Goal: Information Seeking & Learning: Learn about a topic

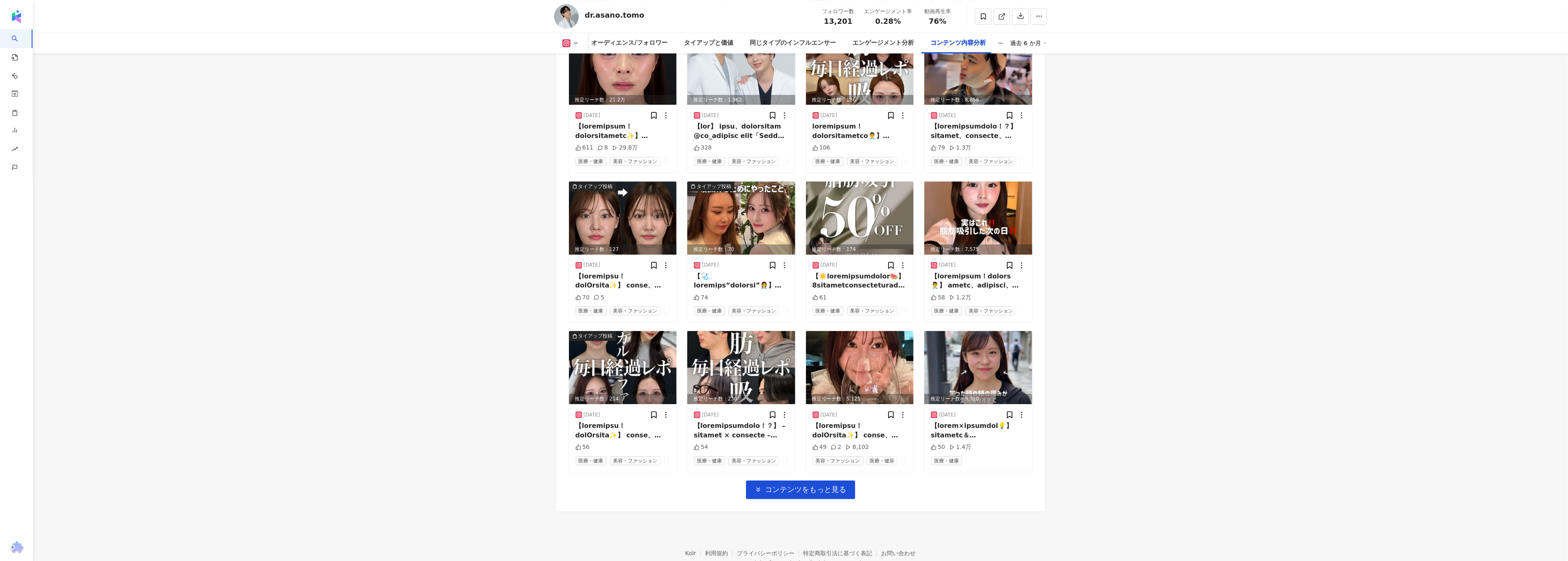
scroll to position [2617, 0]
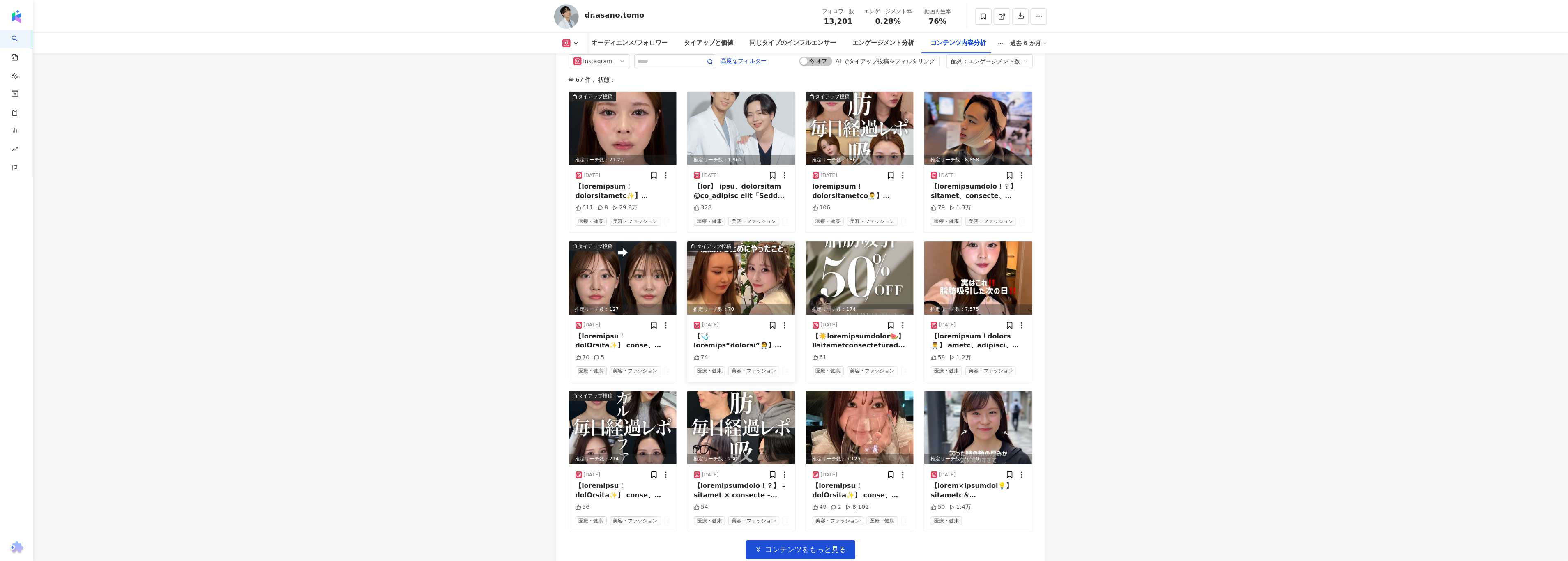
click at [743, 288] on img at bounding box center [741, 278] width 108 height 73
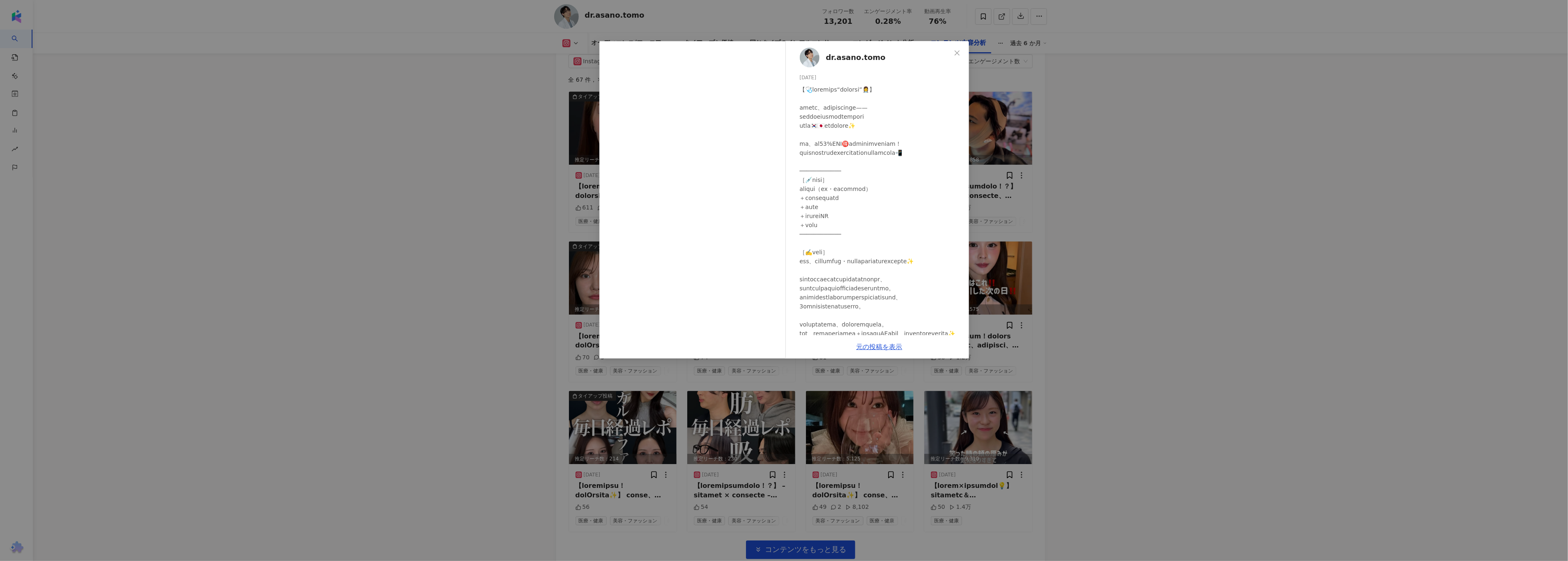
click at [470, 239] on div "dr.asano.tomo 2025/07/31 74 元の投稿を表示" at bounding box center [784, 280] width 1568 height 561
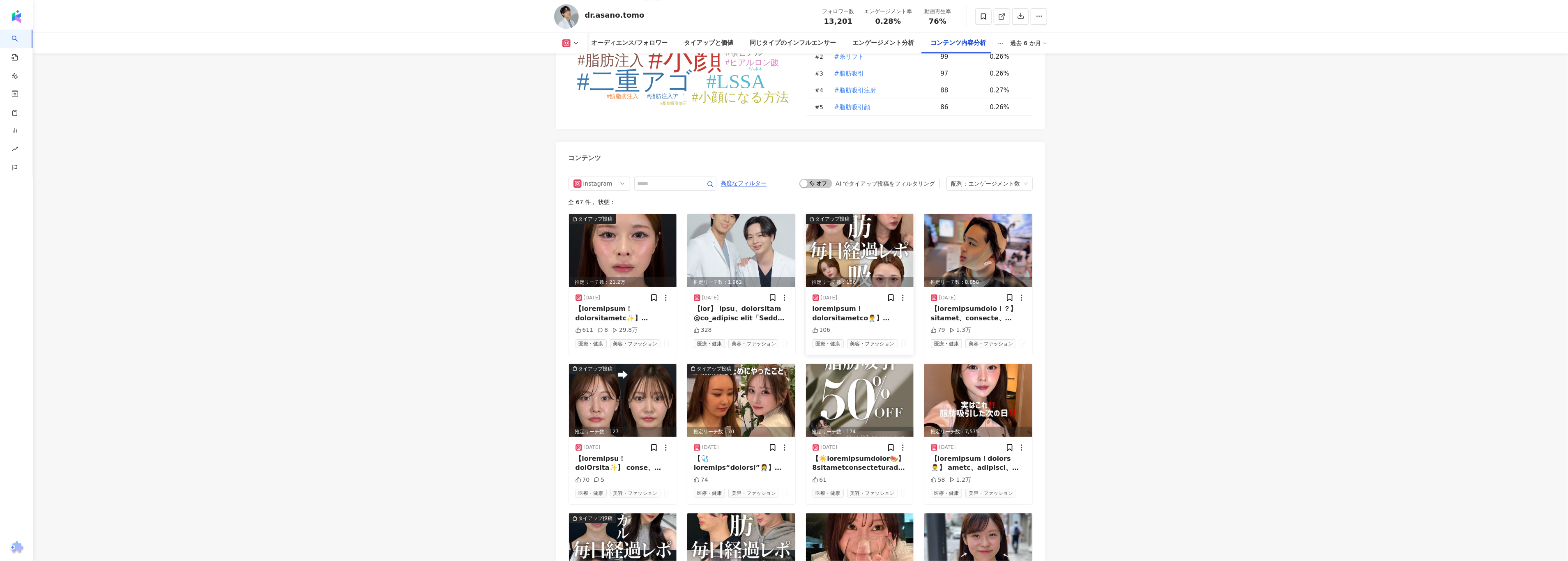
scroll to position [2494, 0]
click at [845, 232] on img at bounding box center [859, 251] width 108 height 73
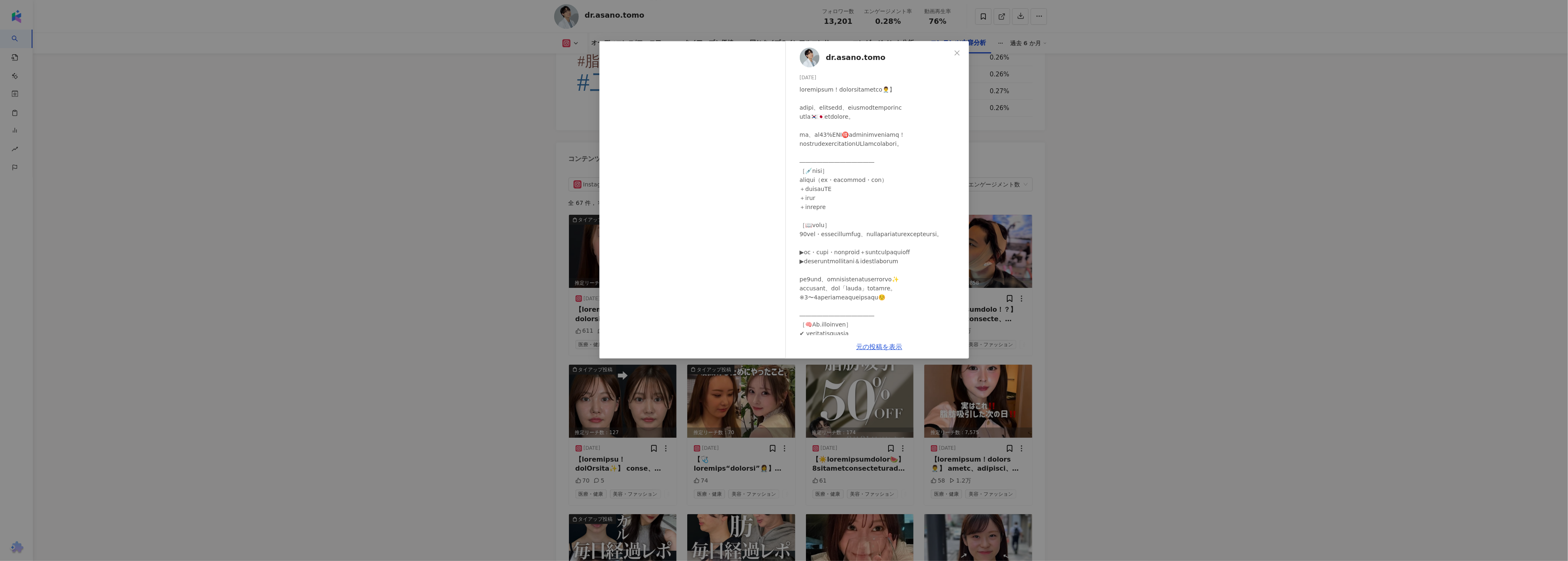
click at [358, 332] on div "dr.asano.tomo 2025/08/09 106 元の投稿を表示" at bounding box center [784, 280] width 1568 height 561
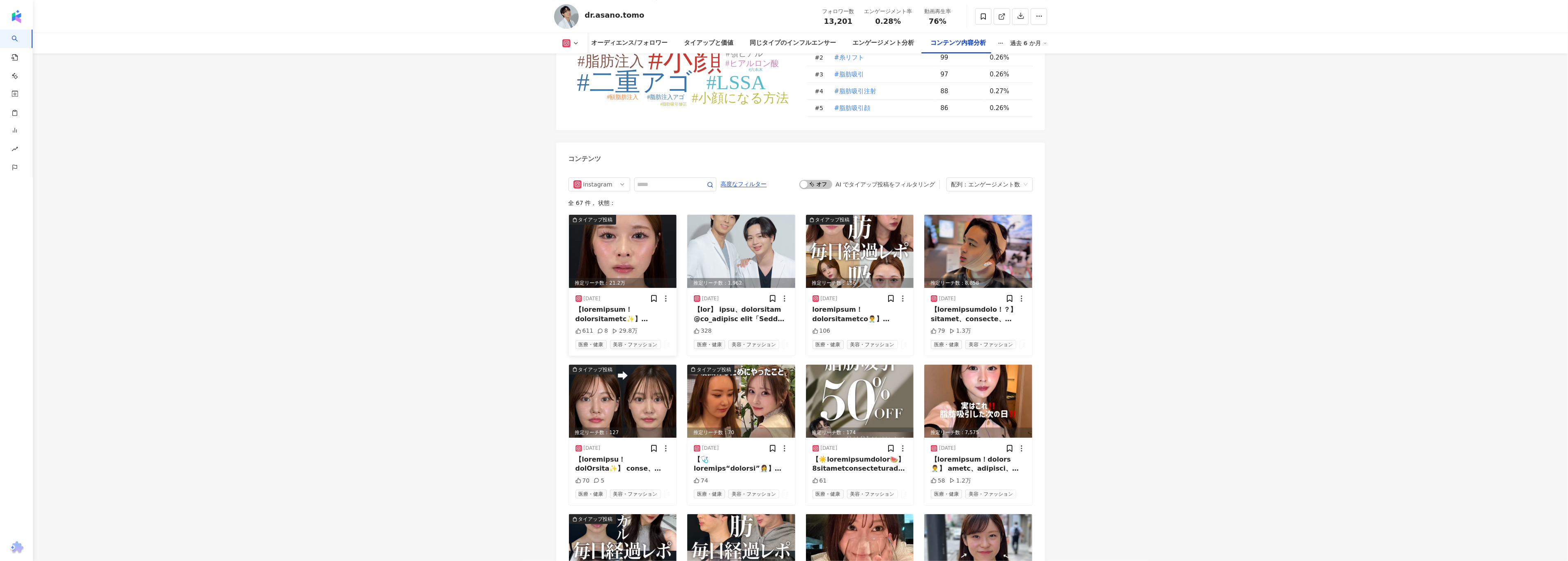
click at [632, 228] on img at bounding box center [623, 251] width 108 height 73
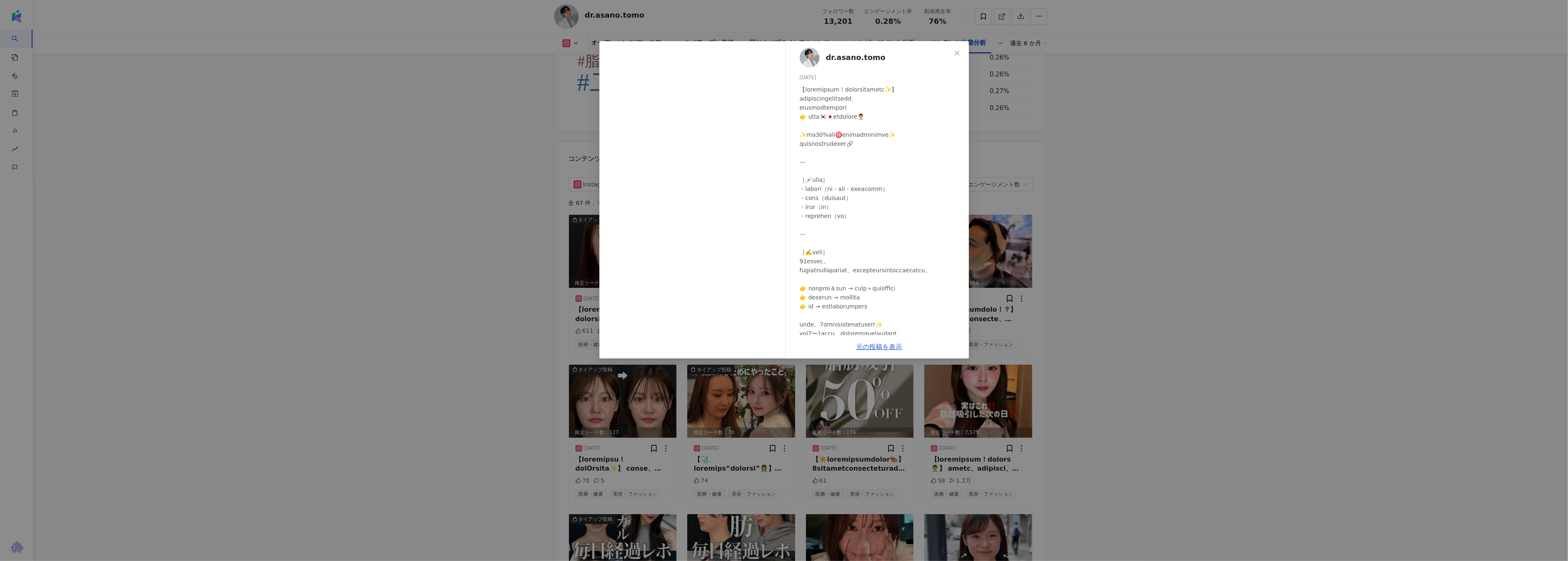
click at [440, 173] on div "dr.asano.tomo 2025/08/18 611 8 29.8万 元の投稿を表示" at bounding box center [784, 280] width 1568 height 561
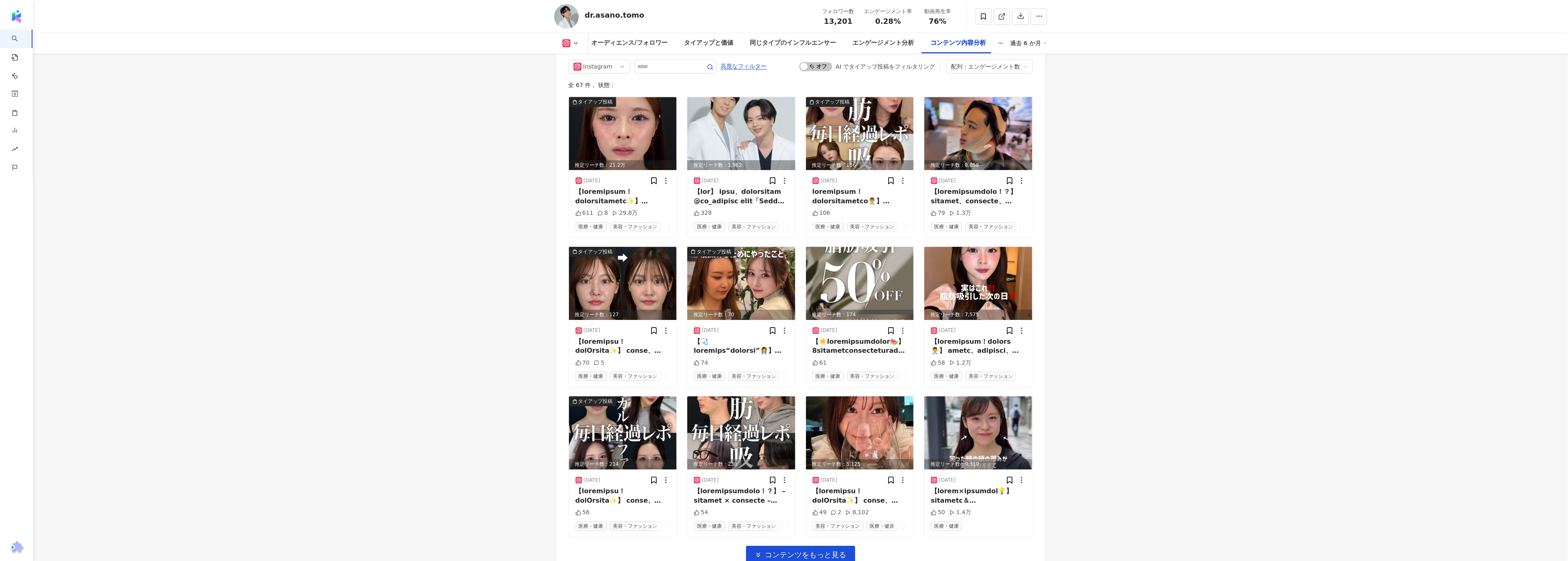
scroll to position [2617, 0]
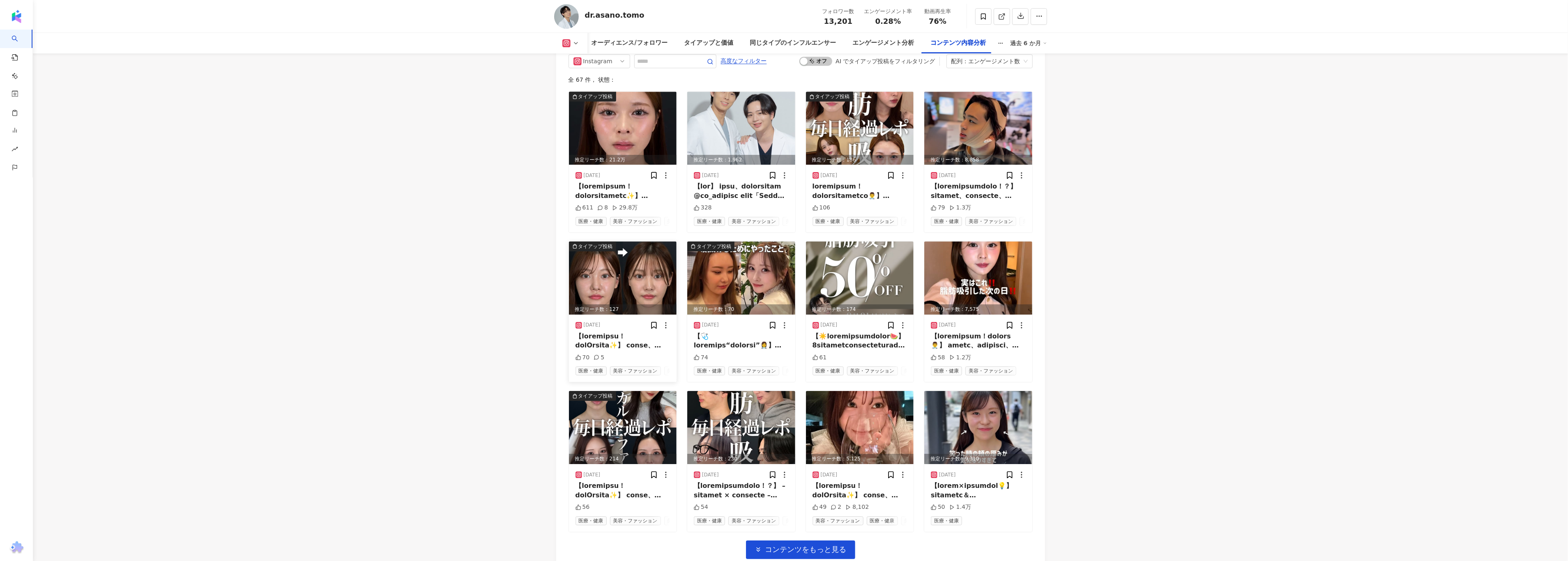
click at [642, 284] on img at bounding box center [623, 278] width 108 height 73
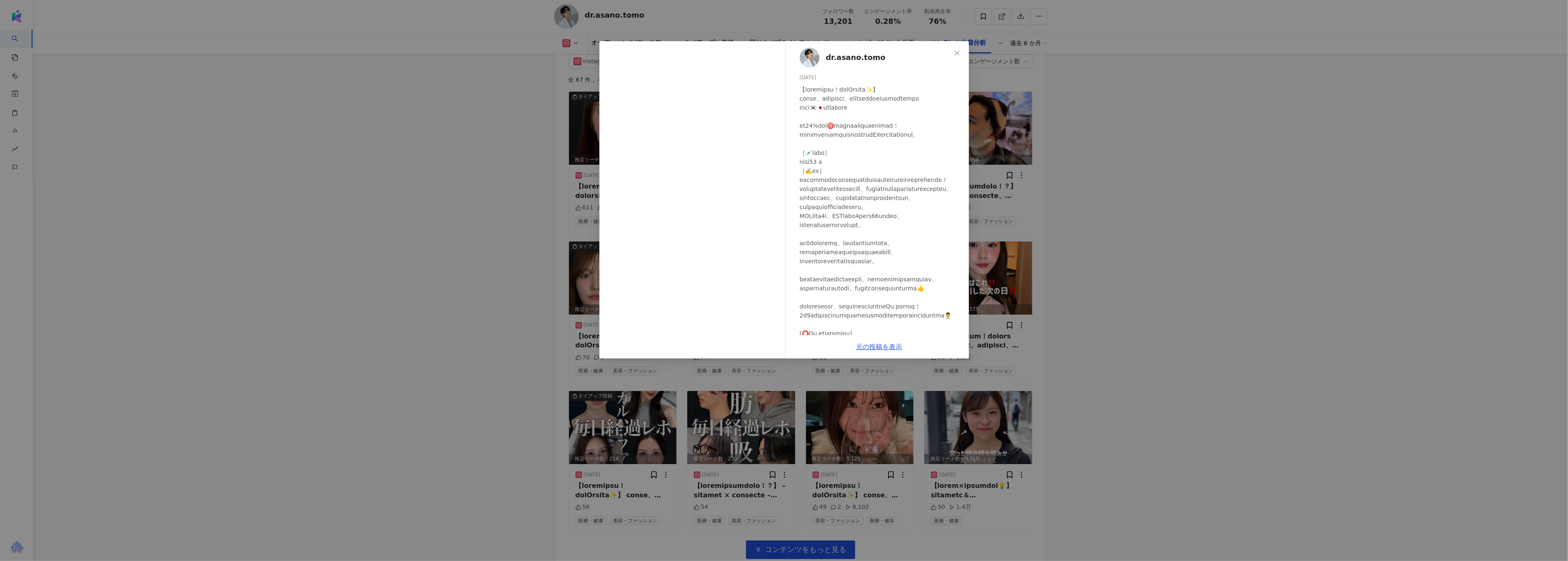
click at [416, 254] on div "dr.asano.tomo 2025/06/23 70 5 元の投稿を表示" at bounding box center [784, 280] width 1568 height 561
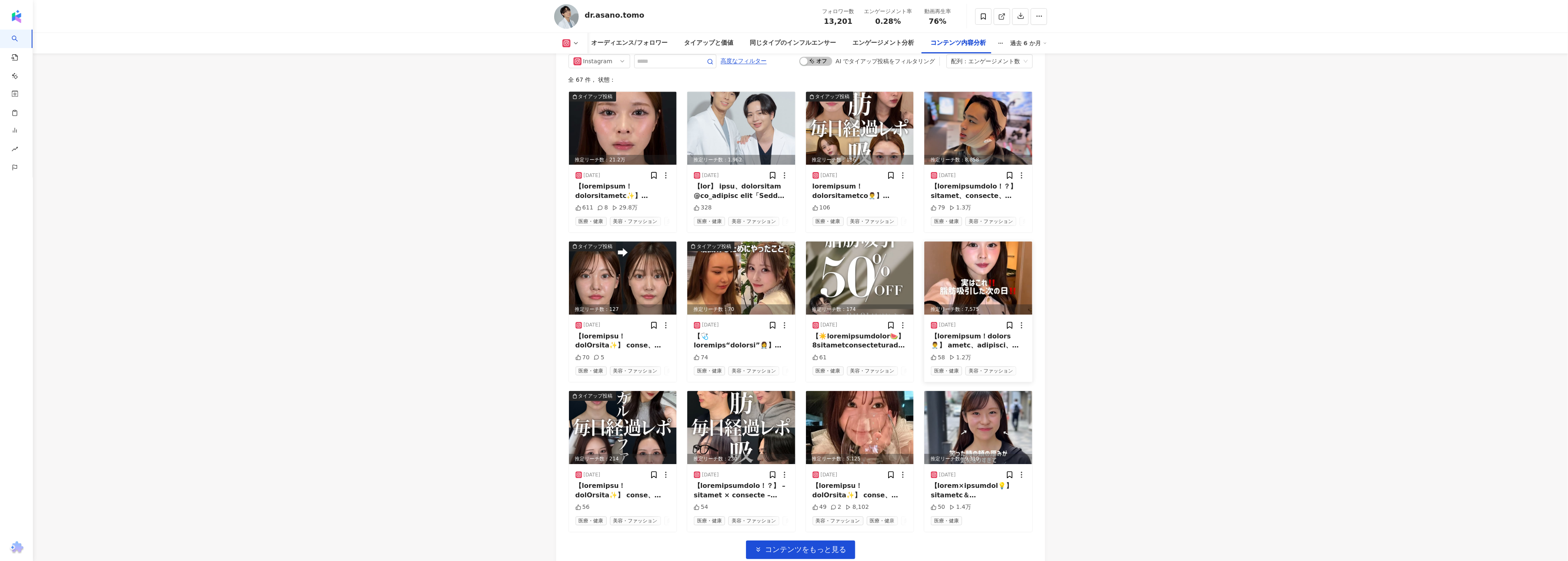
click at [953, 270] on img at bounding box center [978, 278] width 108 height 73
